Goal: Navigation & Orientation: Understand site structure

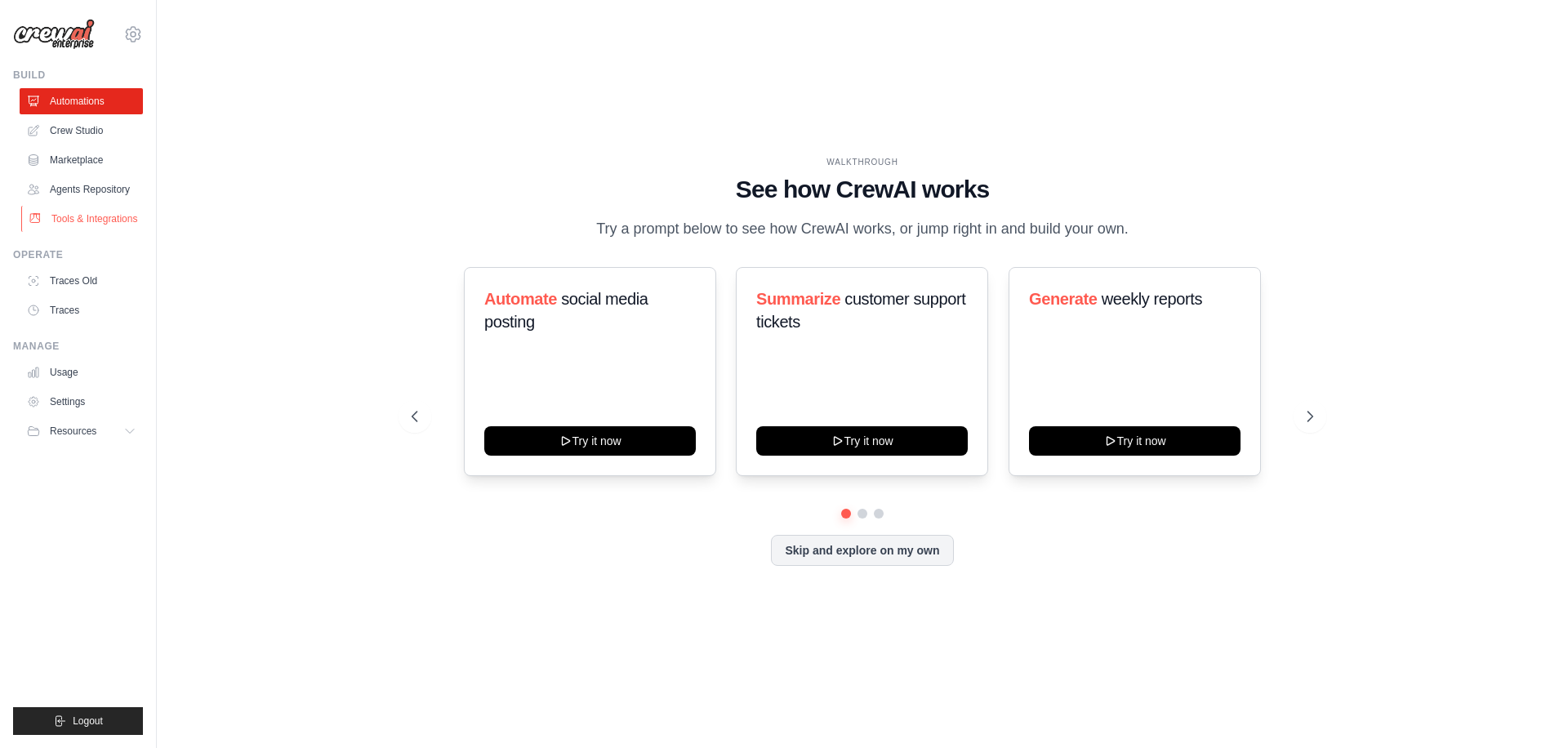
click at [88, 216] on link "Tools & Integrations" at bounding box center [83, 219] width 123 height 26
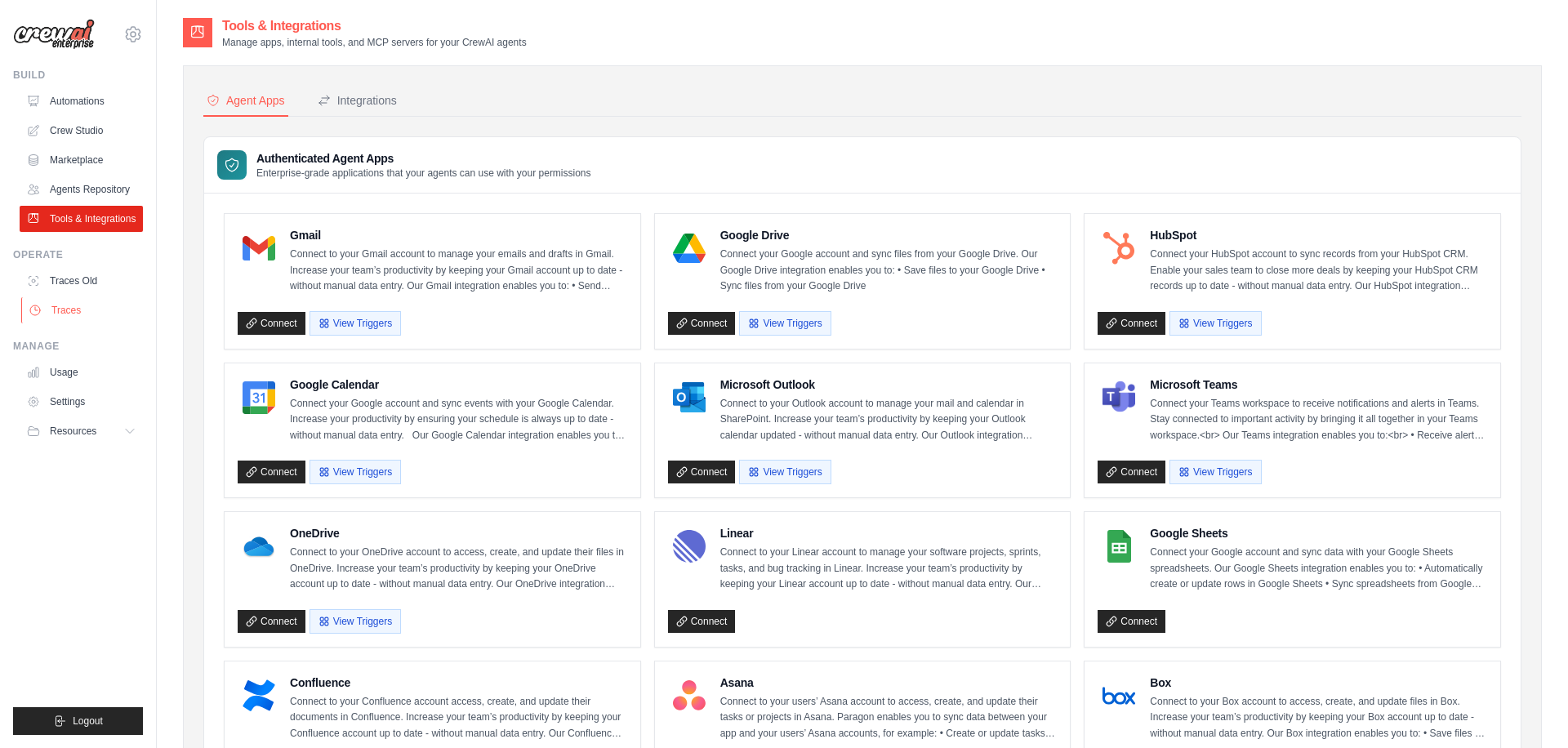
click at [73, 311] on link "Traces" at bounding box center [83, 310] width 123 height 26
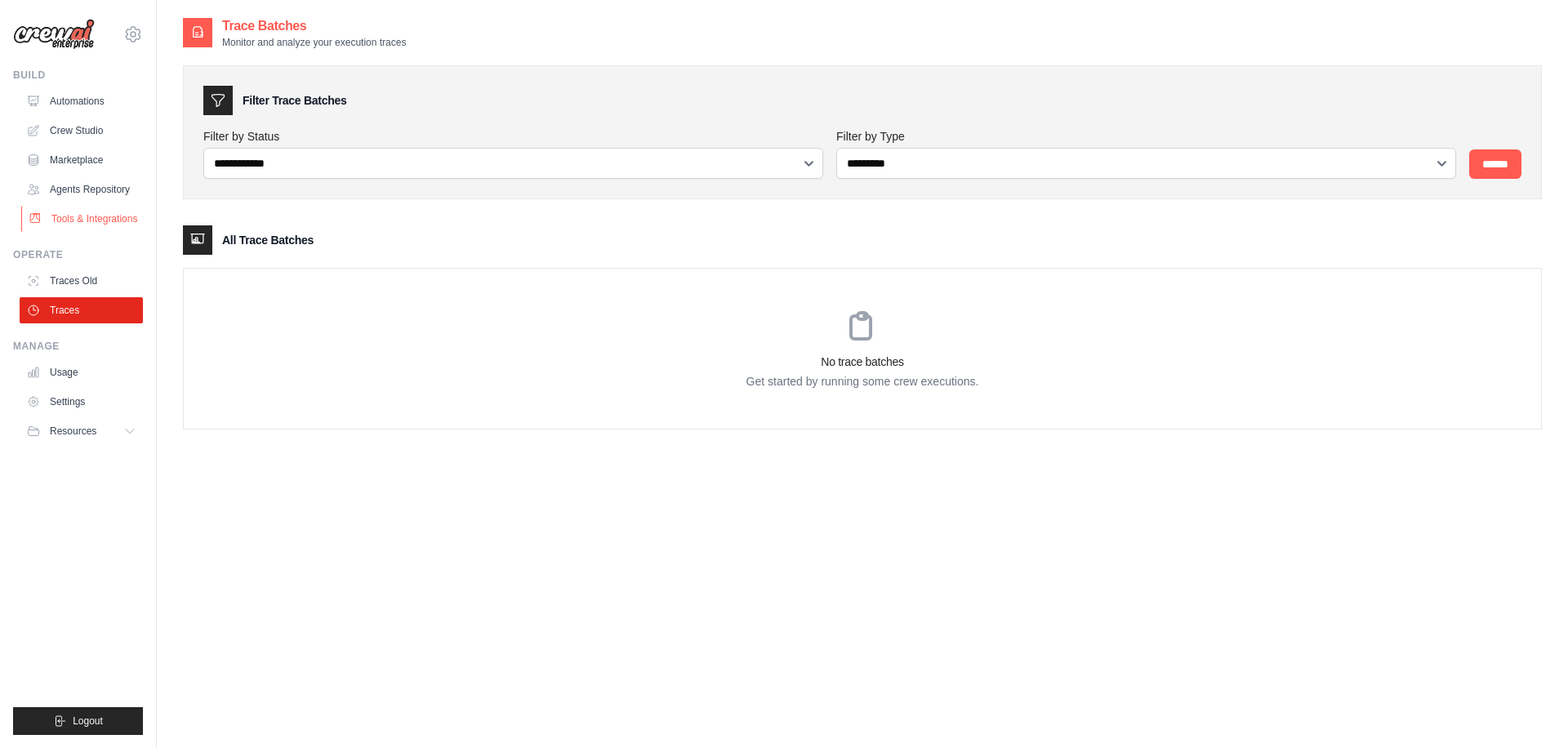
click at [63, 228] on link "Tools & Integrations" at bounding box center [83, 219] width 123 height 26
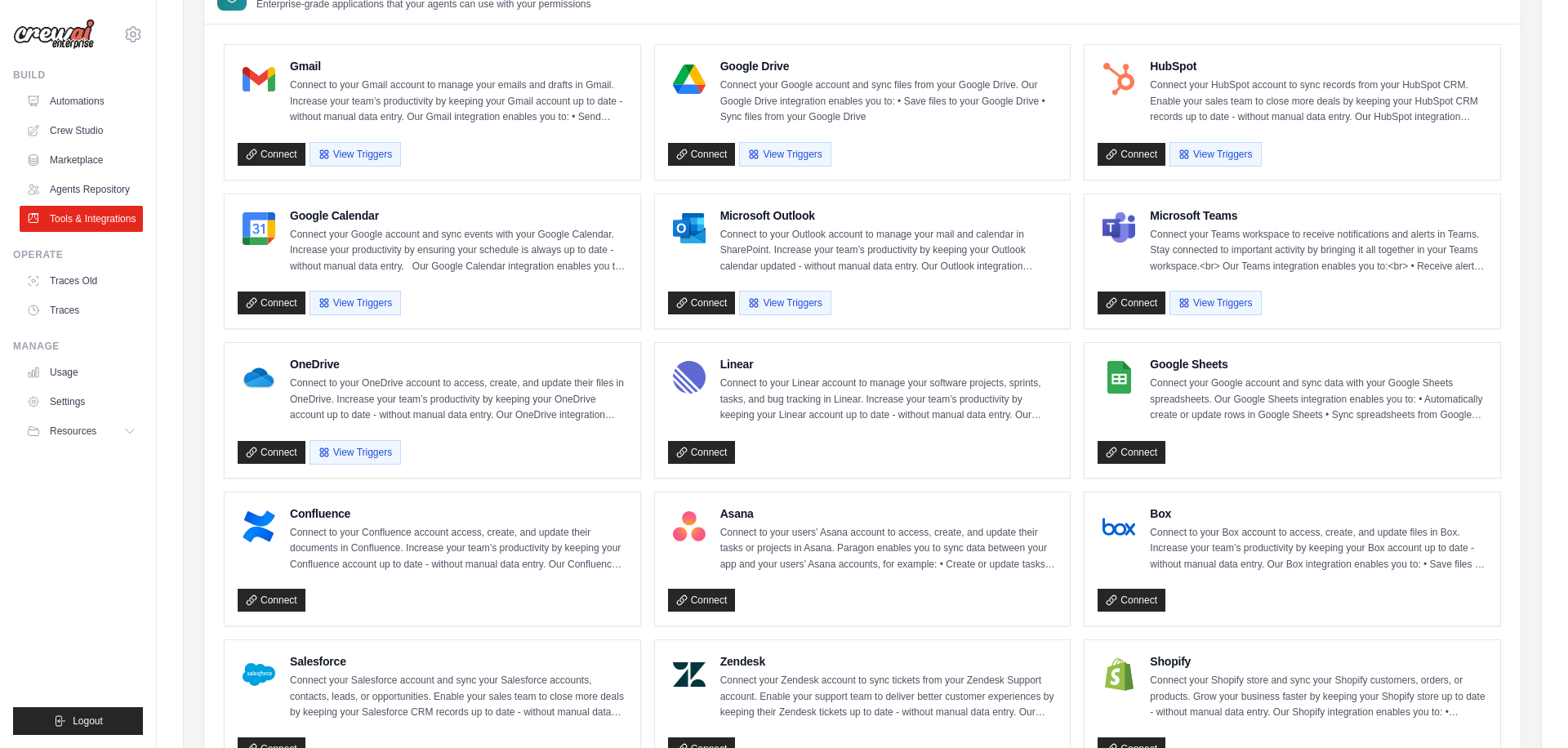
scroll to position [244, 0]
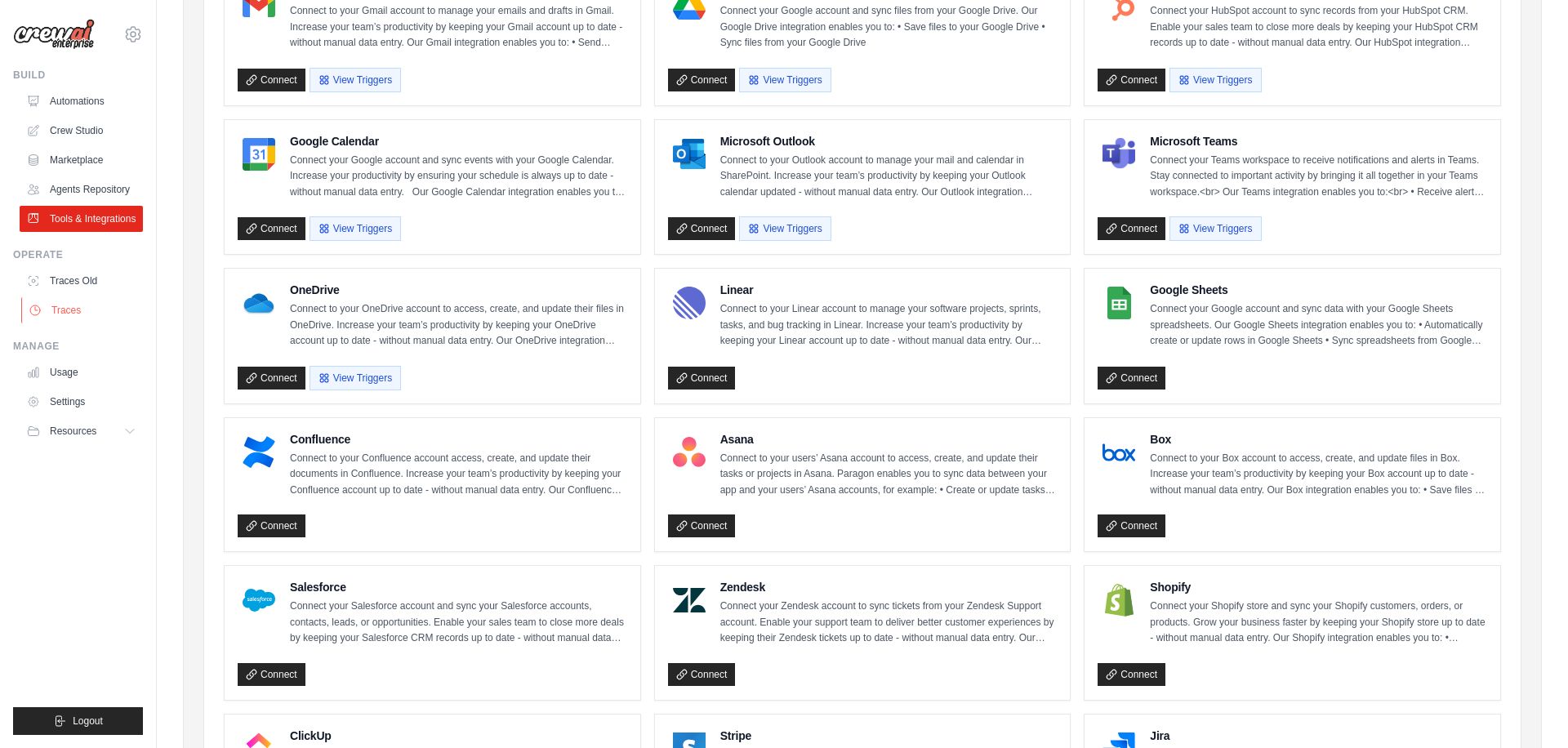
click at [65, 305] on link "Traces" at bounding box center [83, 310] width 123 height 26
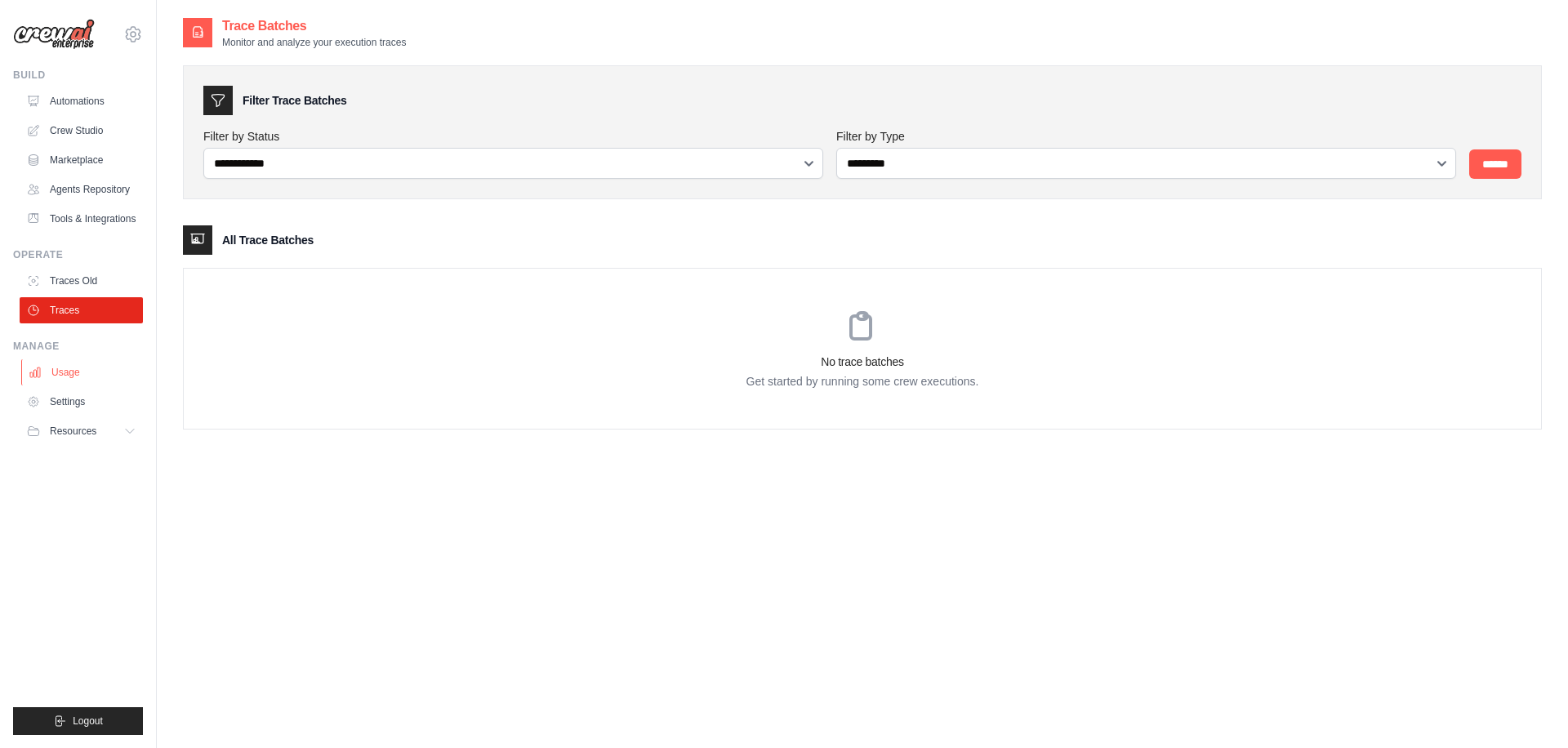
click at [66, 368] on link "Usage" at bounding box center [83, 372] width 123 height 26
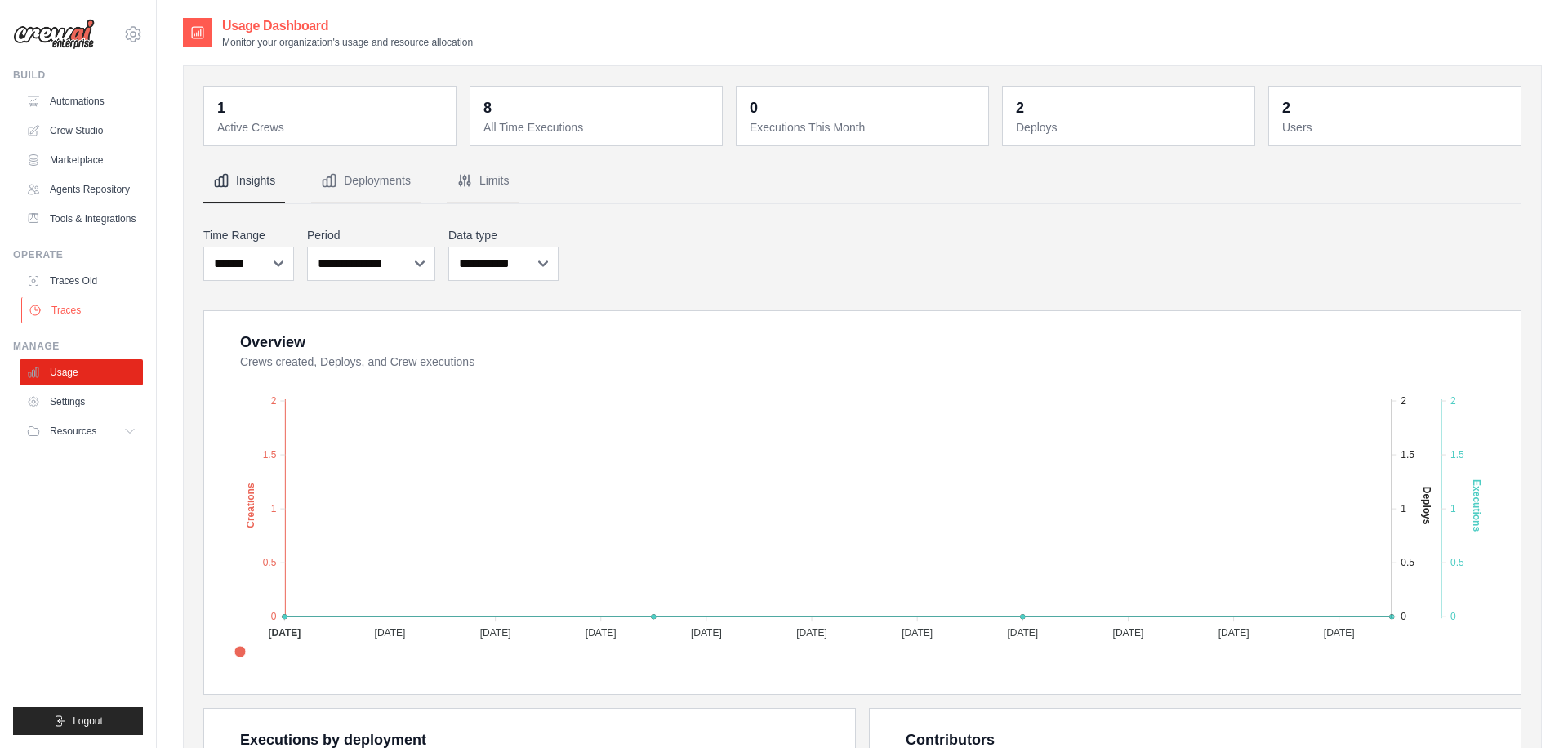
click at [64, 310] on link "Traces" at bounding box center [83, 310] width 123 height 26
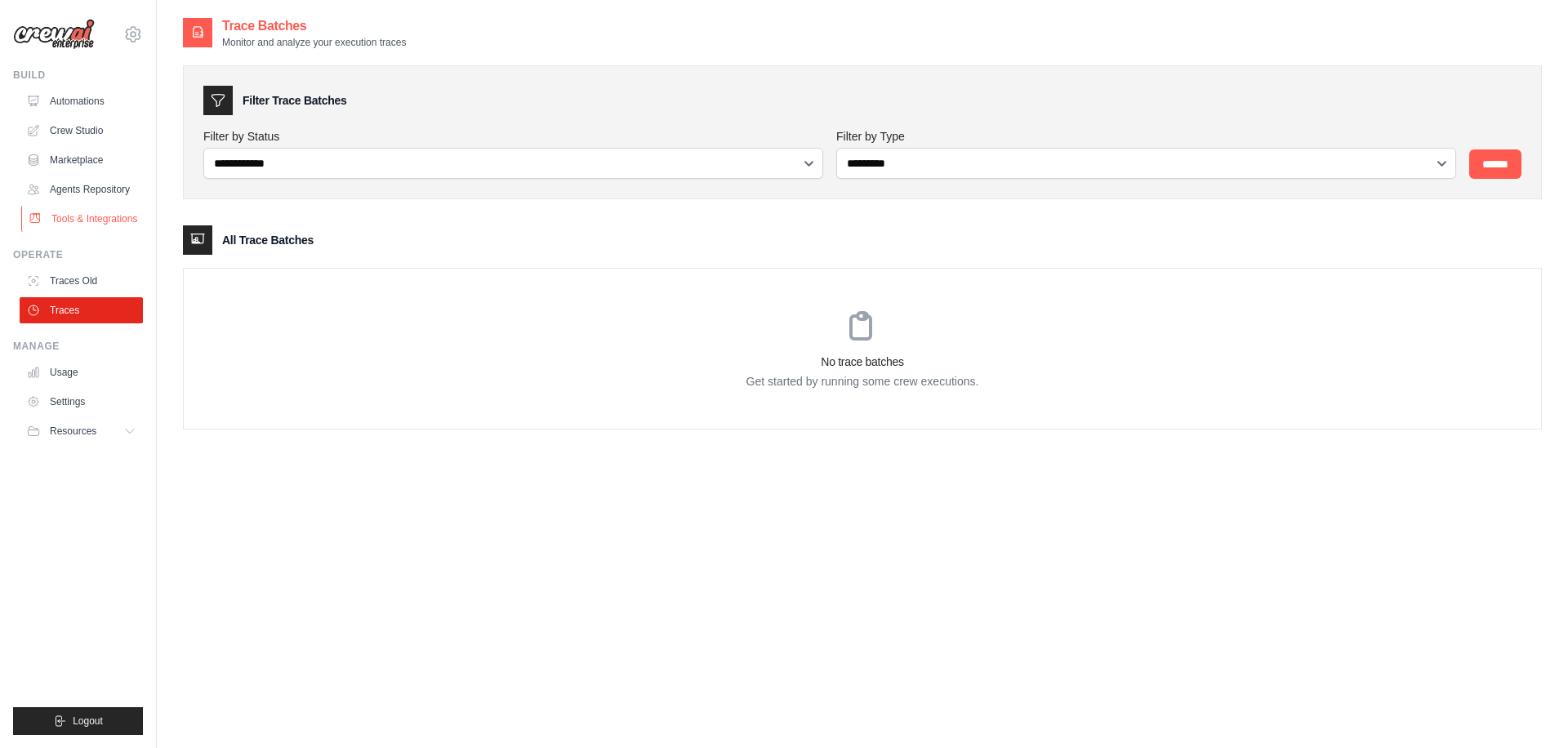
click at [87, 218] on link "Tools & Integrations" at bounding box center [83, 219] width 123 height 26
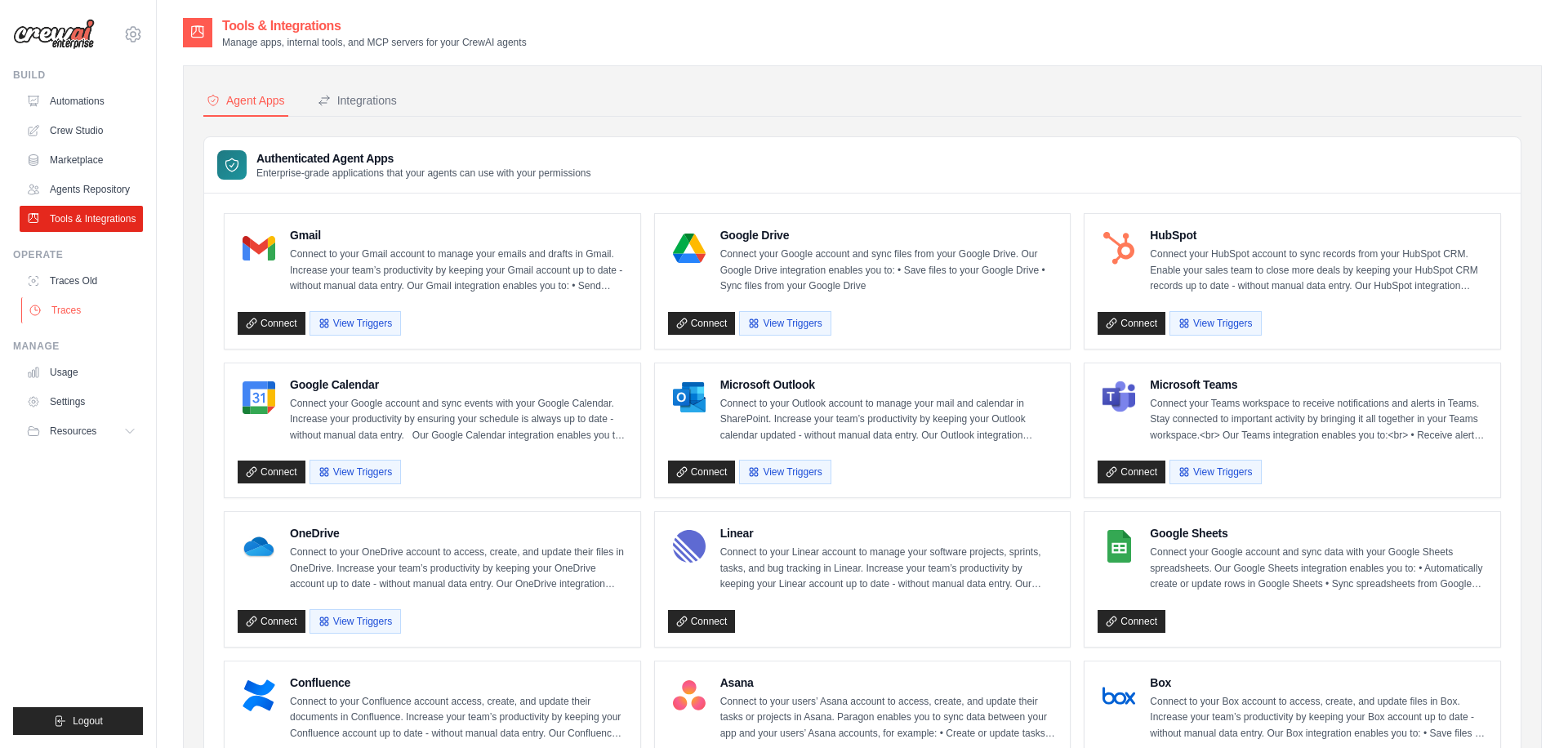
click at [74, 315] on link "Traces" at bounding box center [83, 310] width 123 height 26
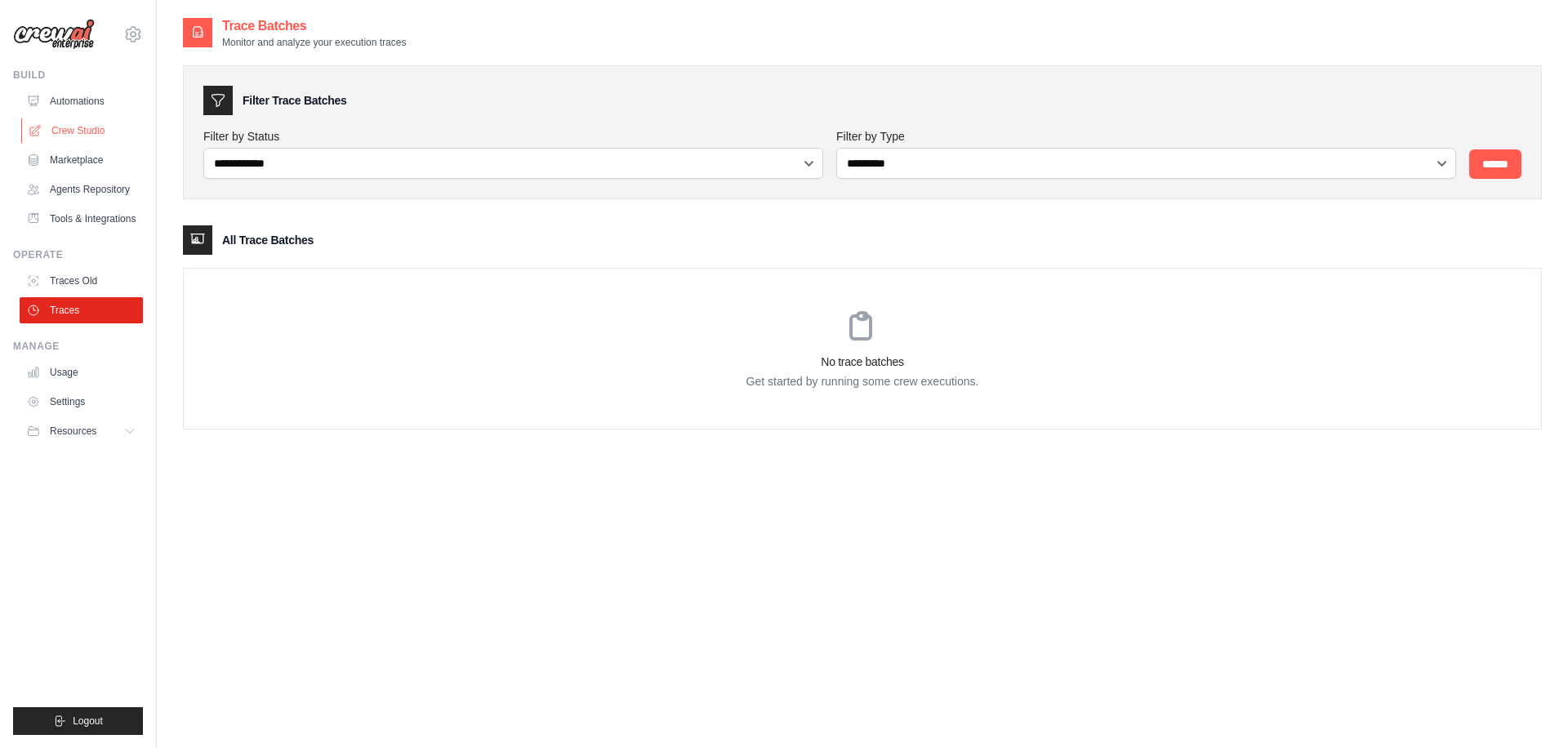
click at [88, 122] on link "Crew Studio" at bounding box center [83, 130] width 123 height 26
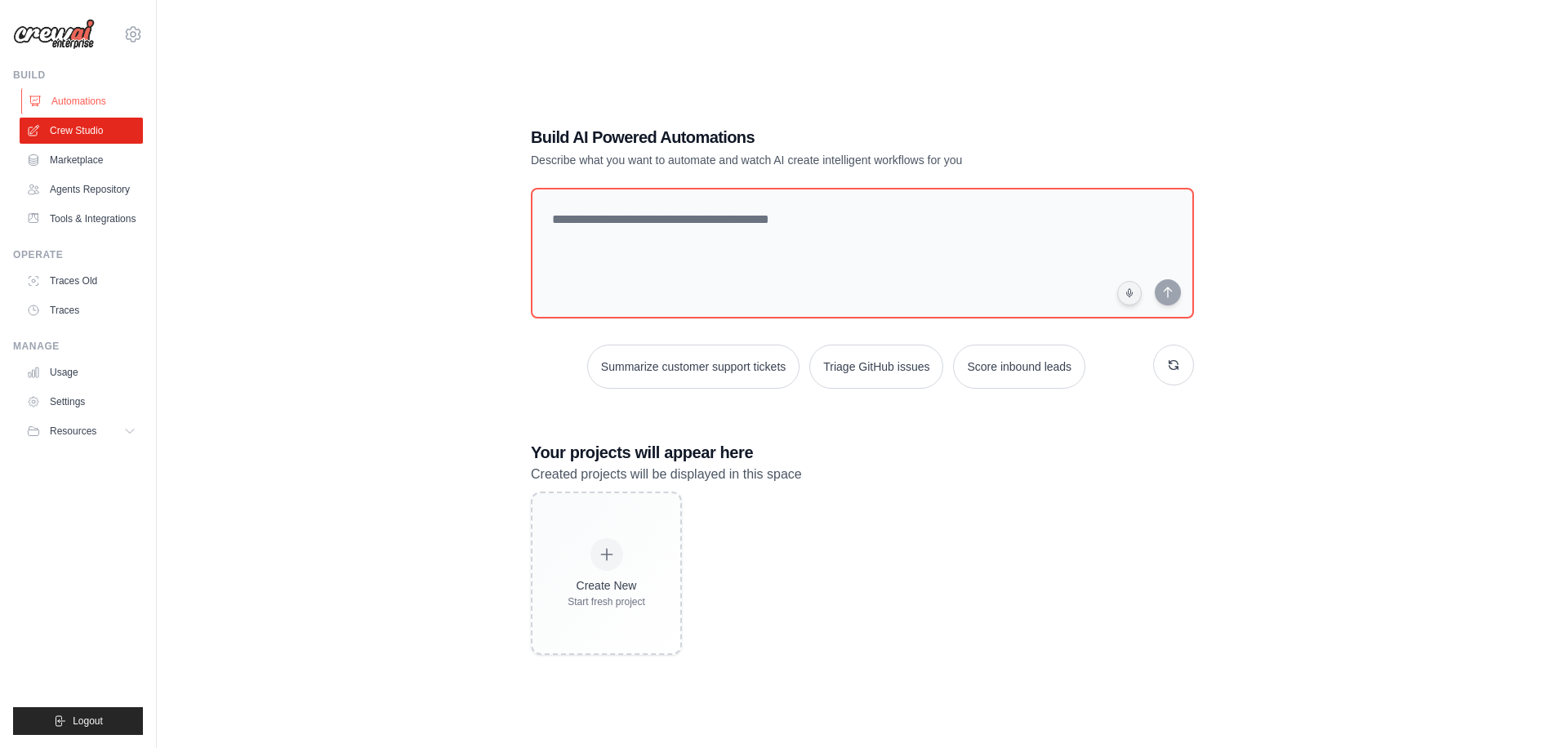
click at [88, 106] on link "Automations" at bounding box center [83, 101] width 123 height 26
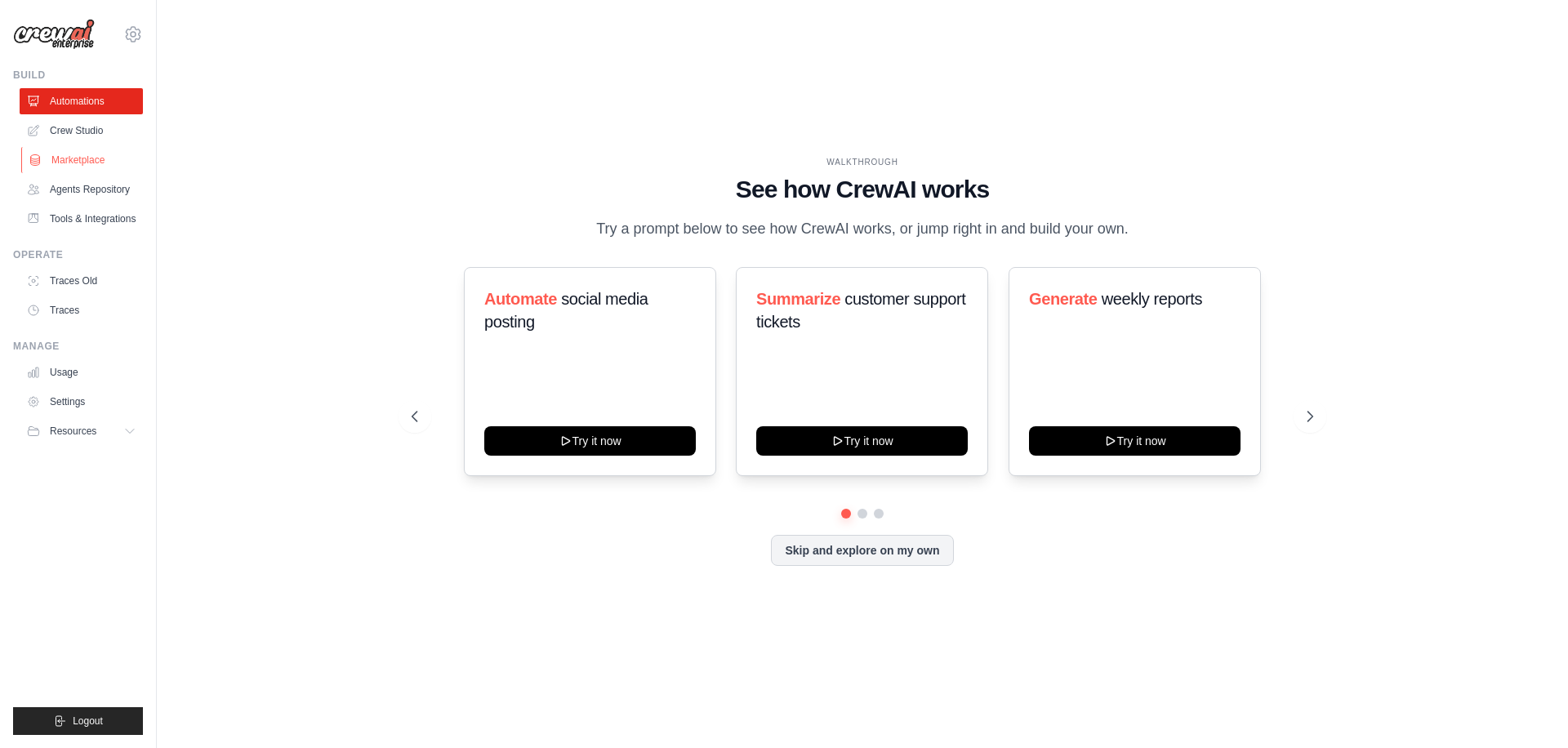
click at [86, 168] on link "Marketplace" at bounding box center [83, 160] width 123 height 26
